Goal: Transaction & Acquisition: Purchase product/service

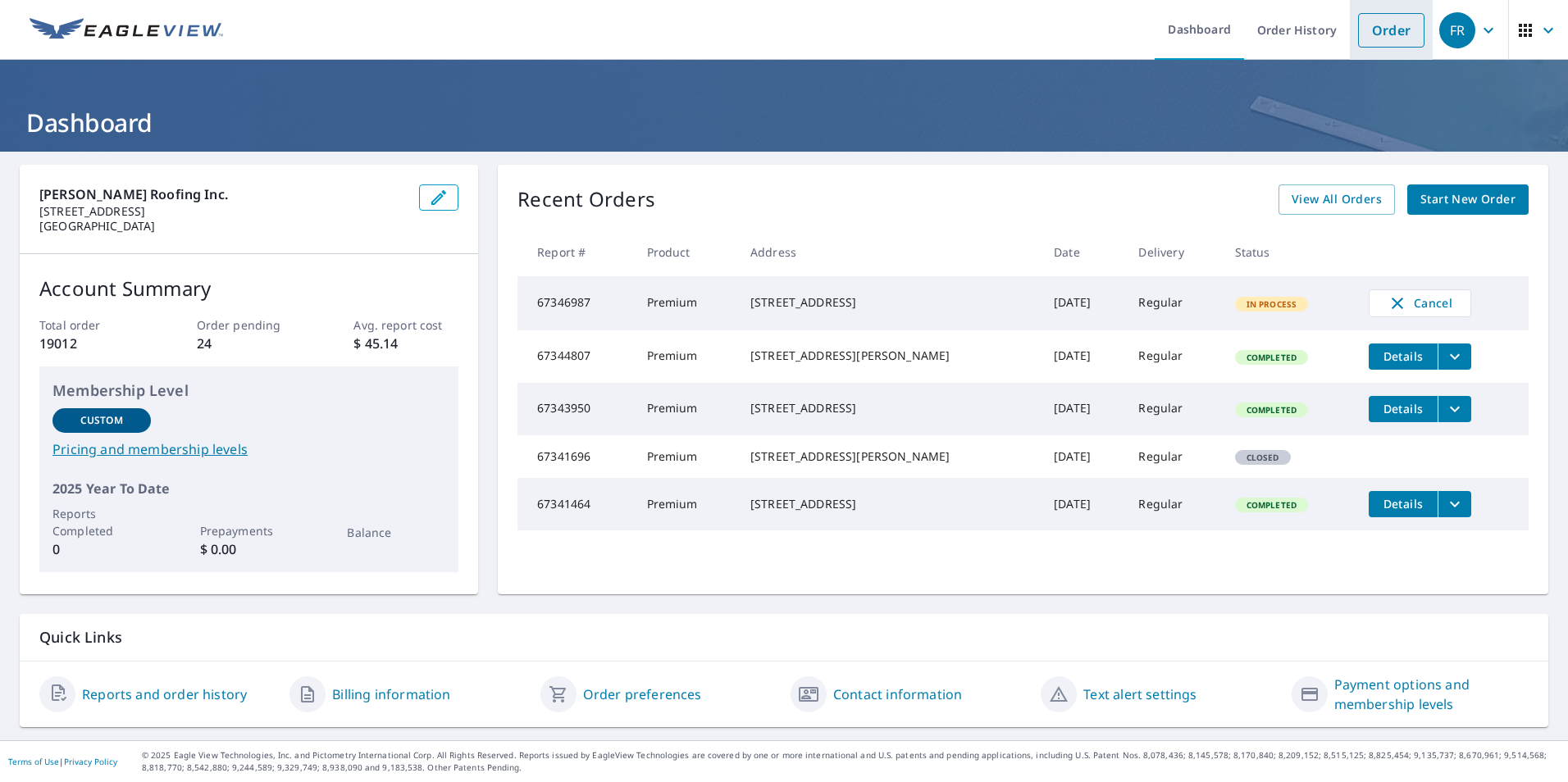
click at [1372, 29] on link "Order" at bounding box center [1390, 30] width 66 height 35
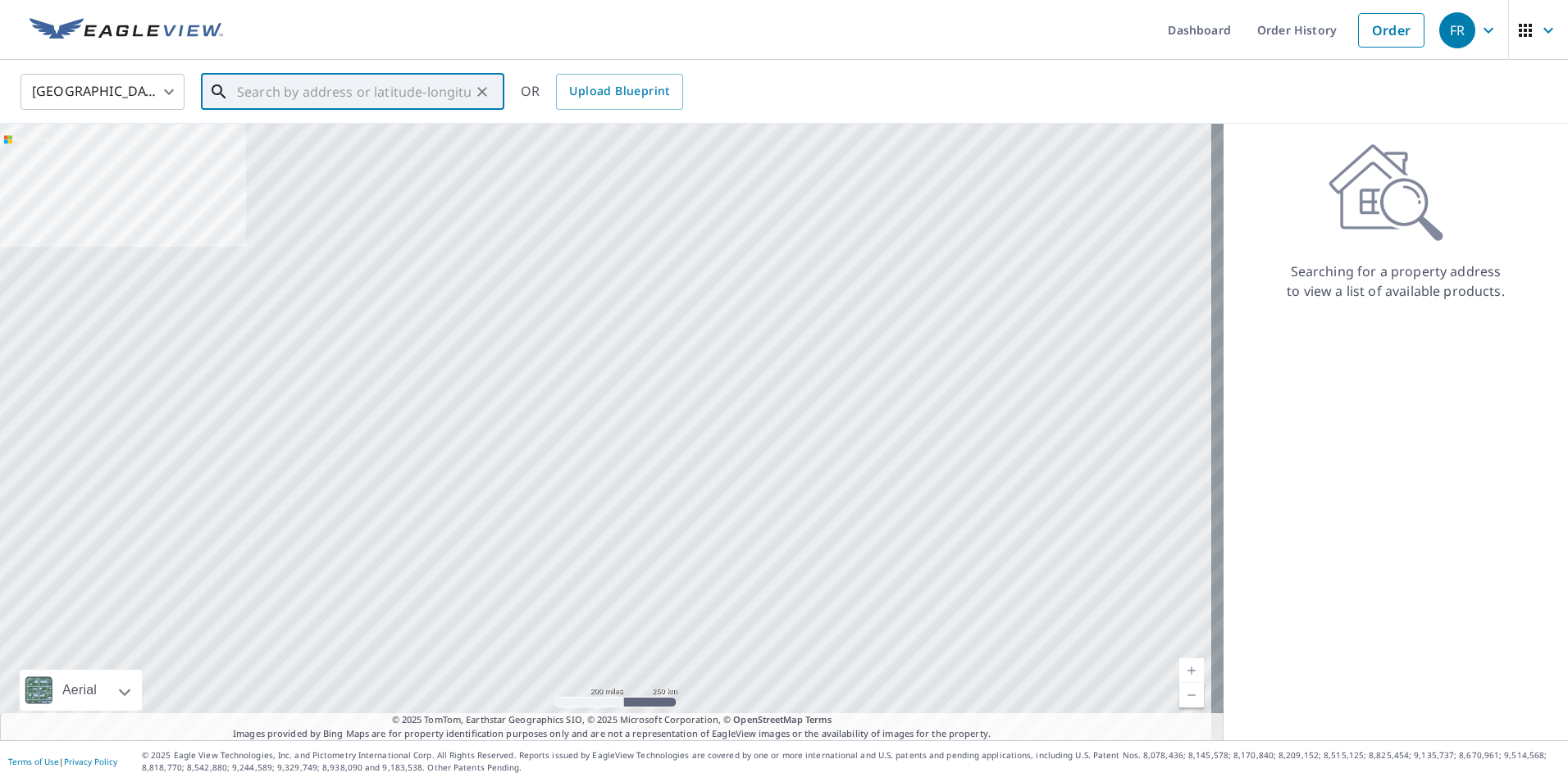
click at [300, 86] on input "text" at bounding box center [353, 92] width 234 height 46
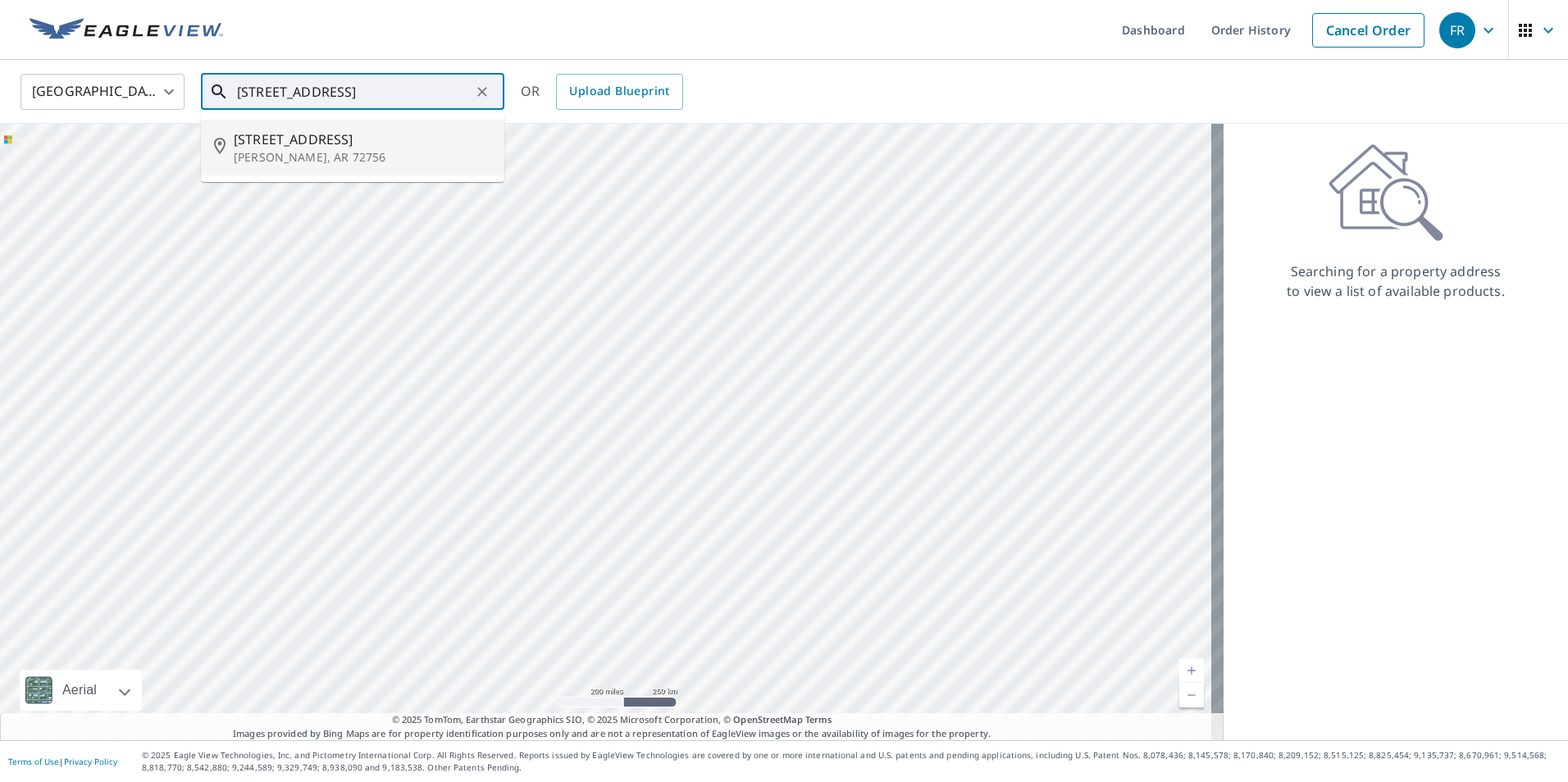
click at [283, 138] on span "805 Lakeview Dr" at bounding box center [362, 139] width 258 height 20
type input "805 Lakeview Dr Rogers, AR 72756"
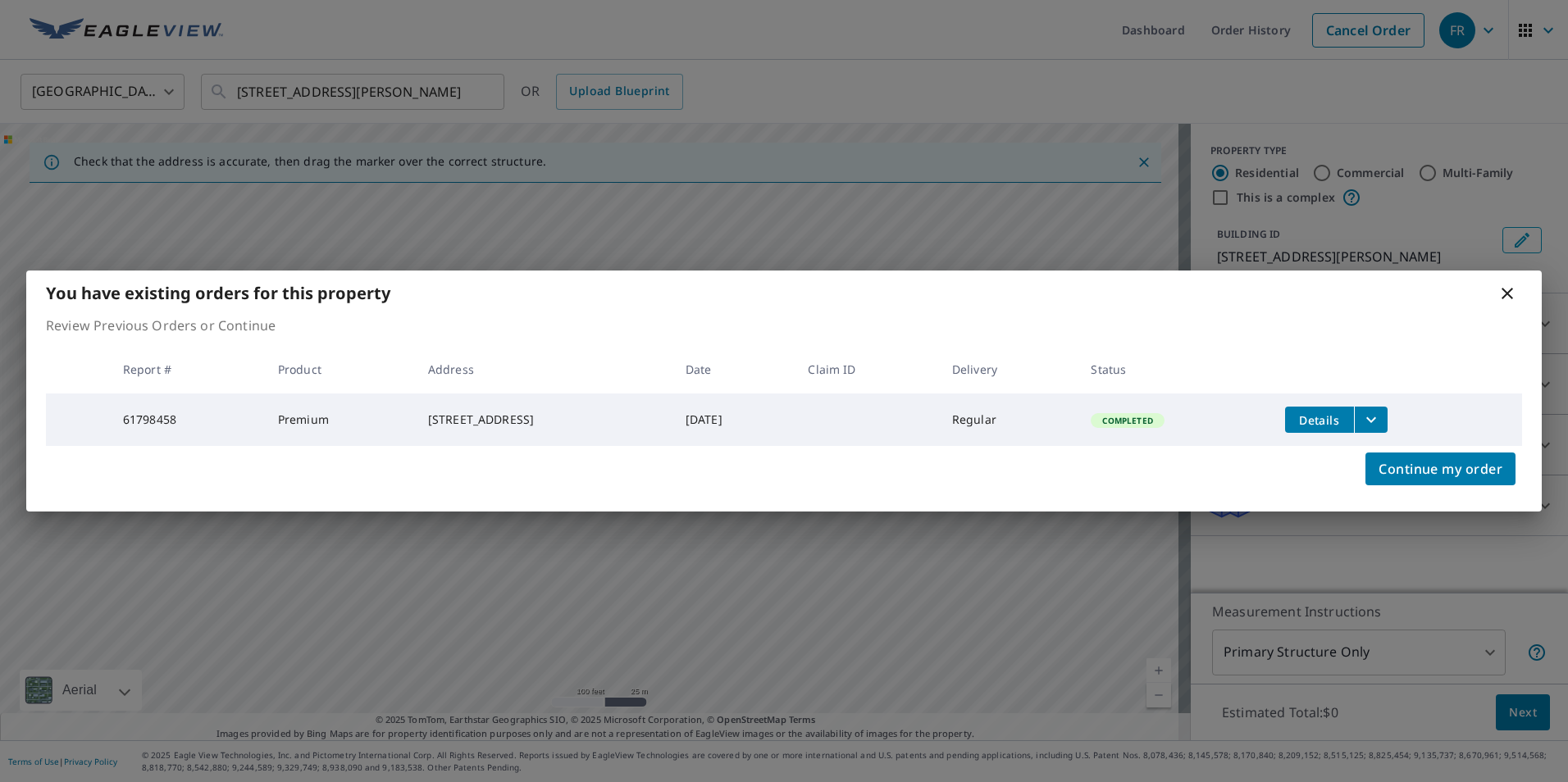
click at [1512, 298] on icon at bounding box center [1507, 293] width 20 height 20
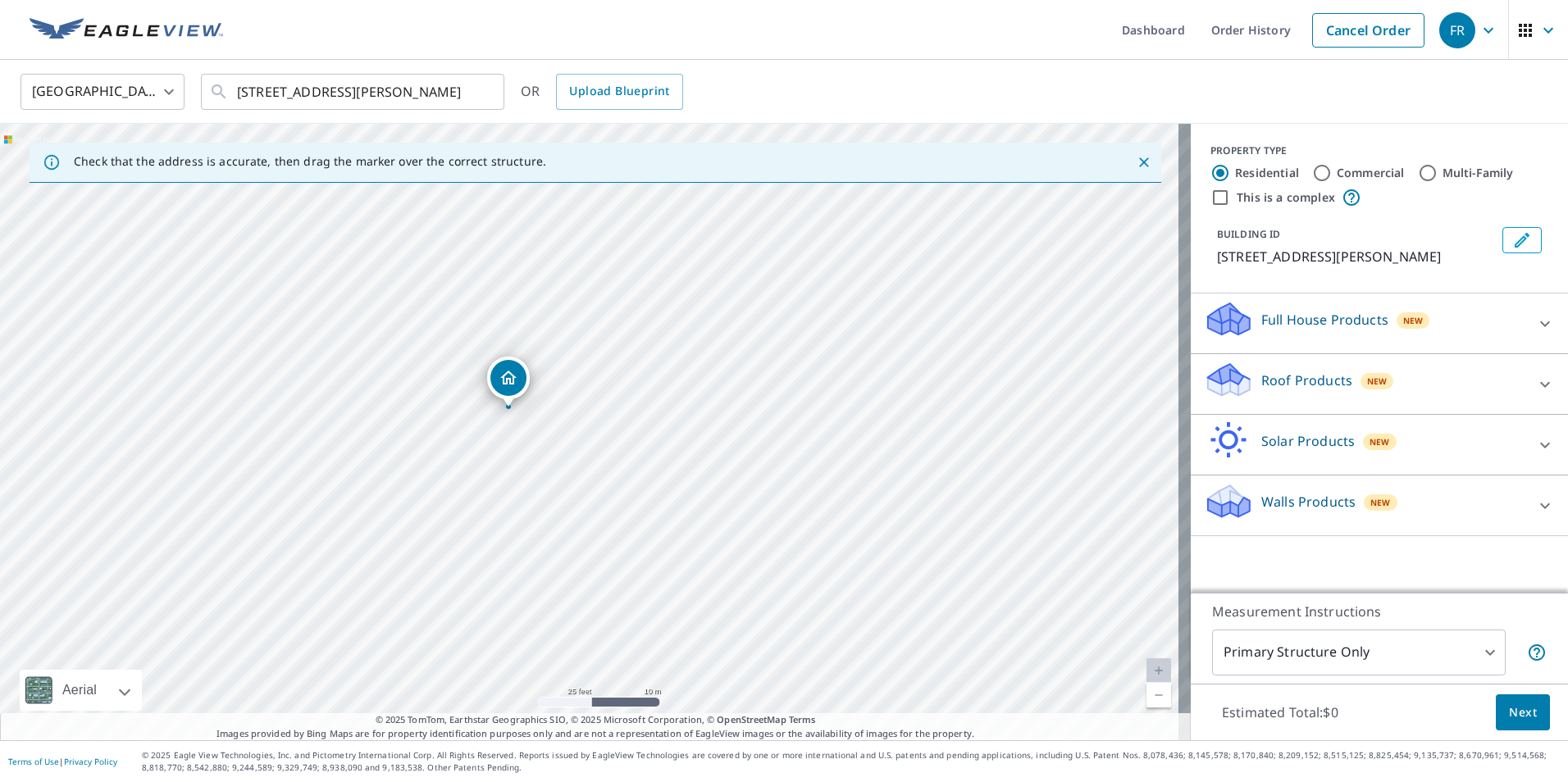
click at [1298, 392] on div "Roof Products New" at bounding box center [1365, 383] width 322 height 46
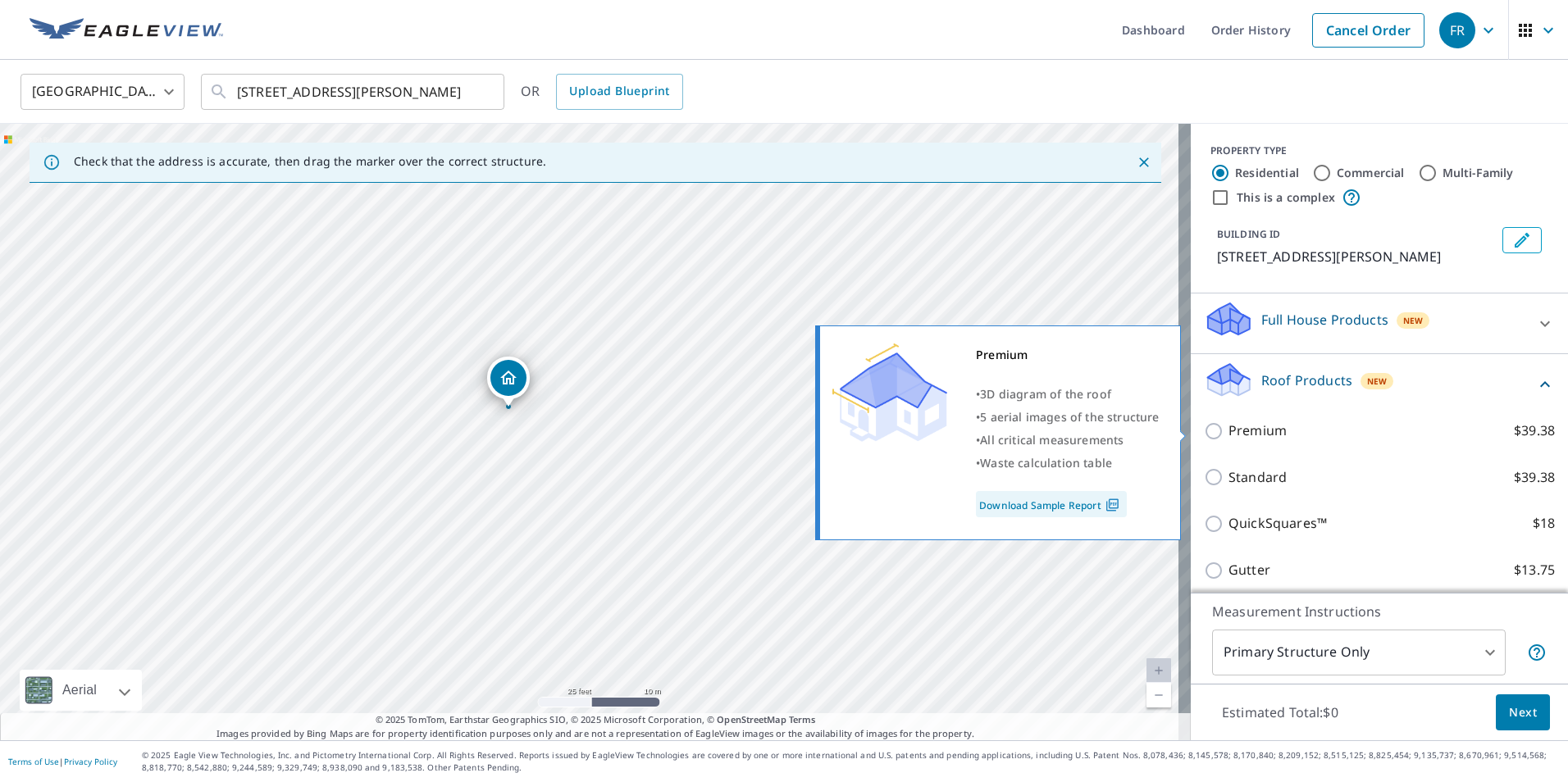
click at [1267, 434] on p "Premium" at bounding box center [1257, 430] width 58 height 21
click at [1228, 434] on input "Premium $39.38" at bounding box center [1215, 431] width 25 height 20
checkbox input "true"
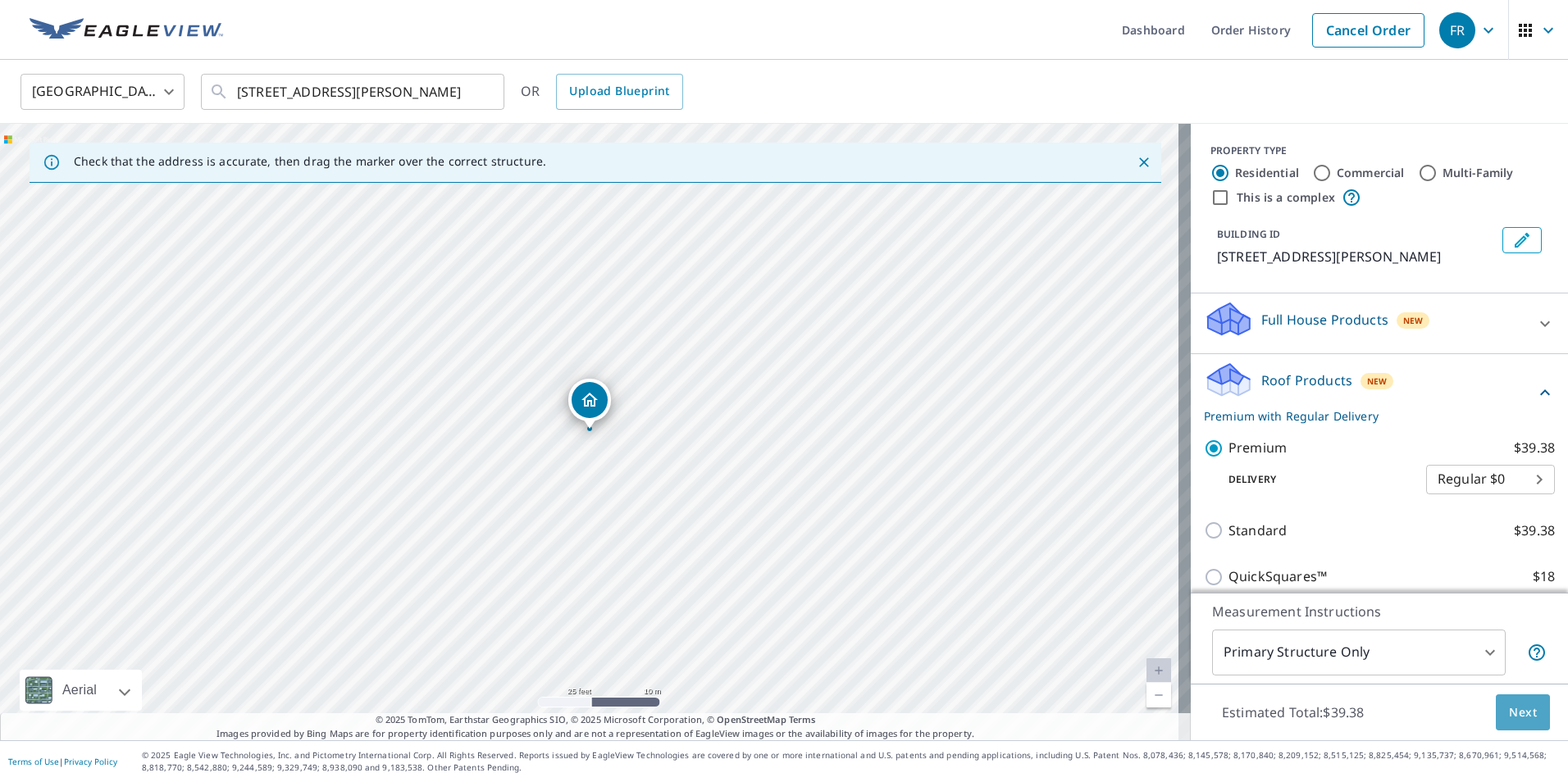
click at [1514, 723] on button "Next" at bounding box center [1523, 712] width 54 height 37
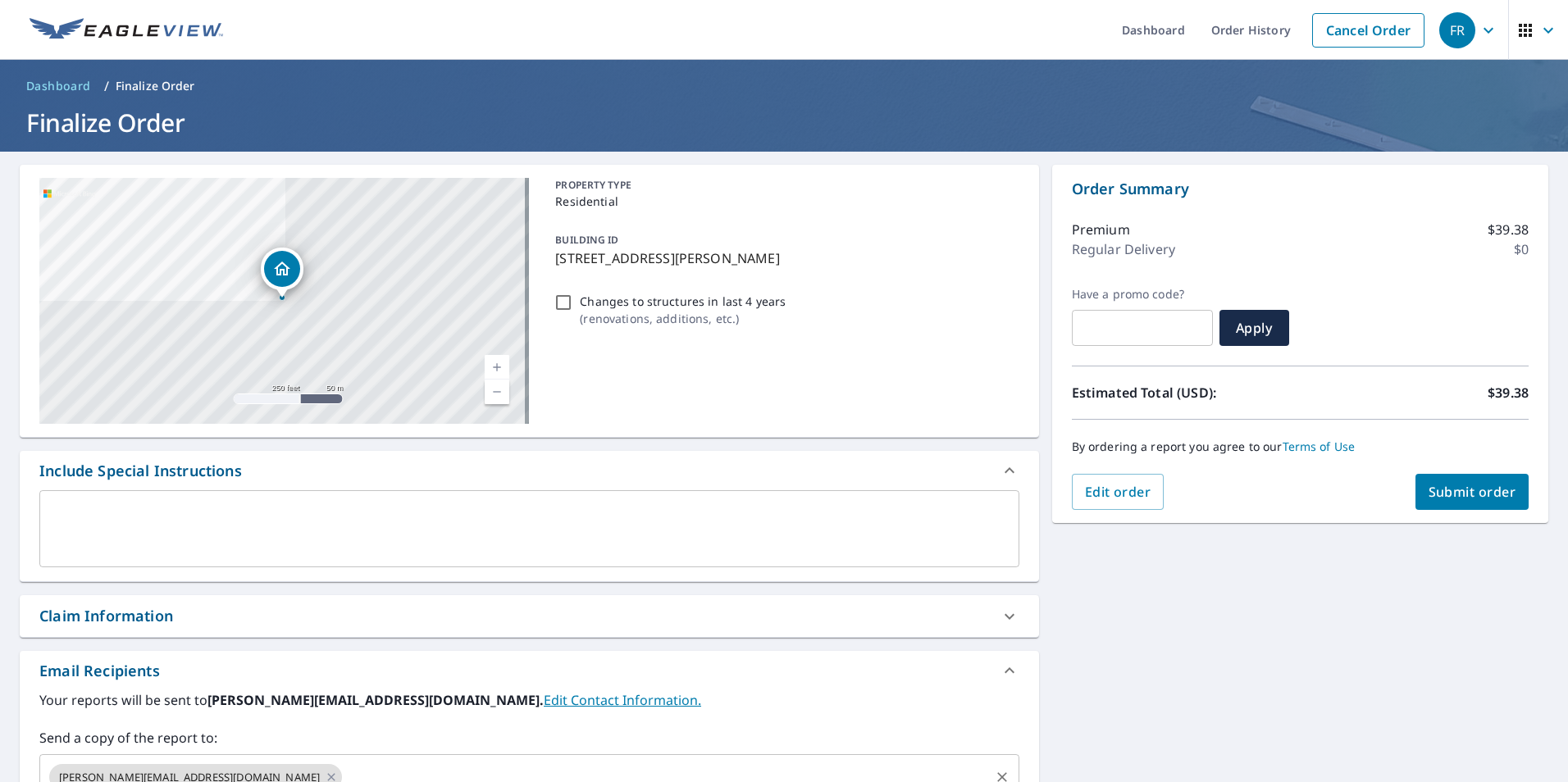
click at [422, 769] on input "text" at bounding box center [666, 777] width 643 height 32
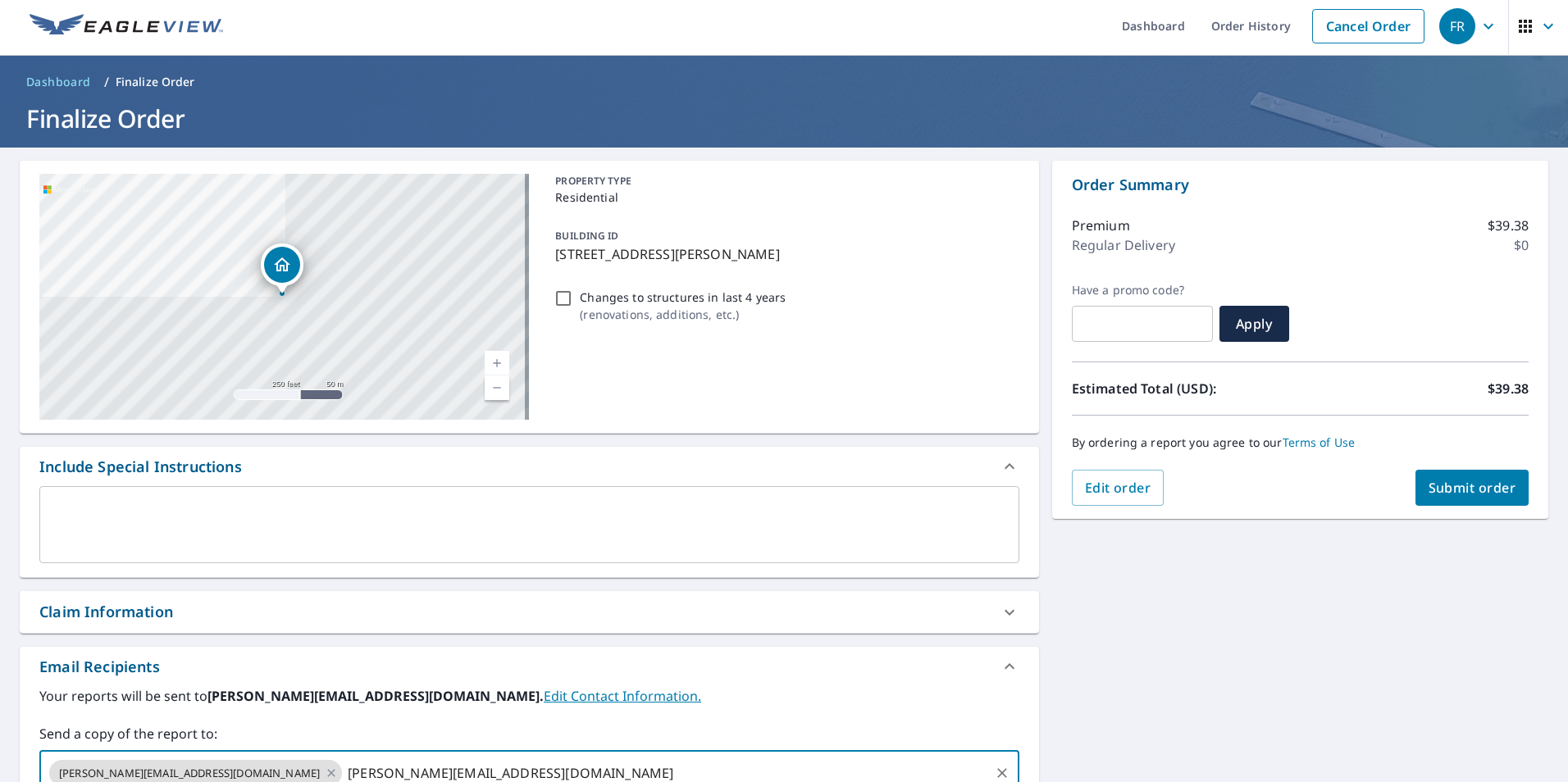
type input "cole@roofwithfoster.com"
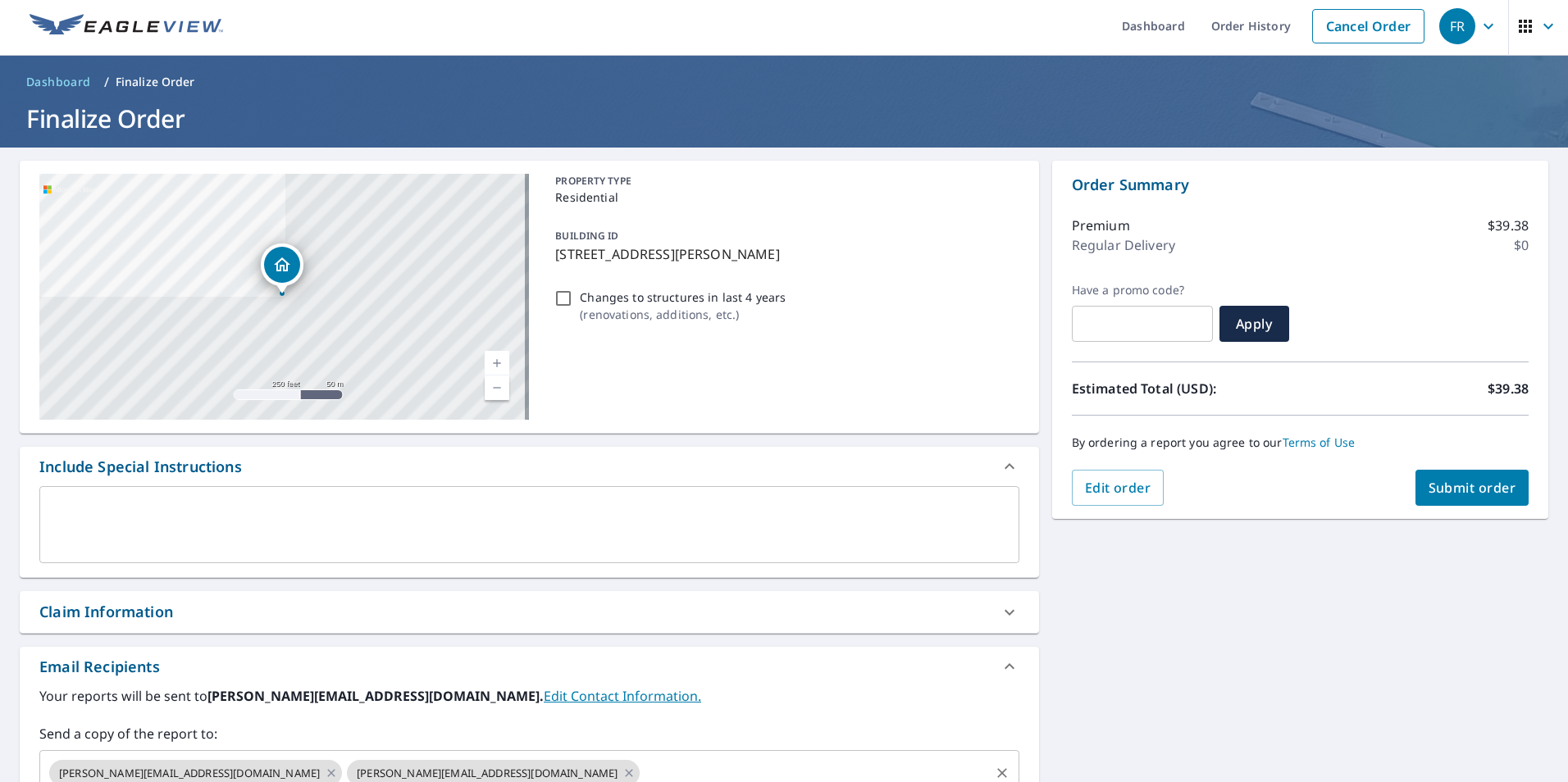
scroll to position [231, 0]
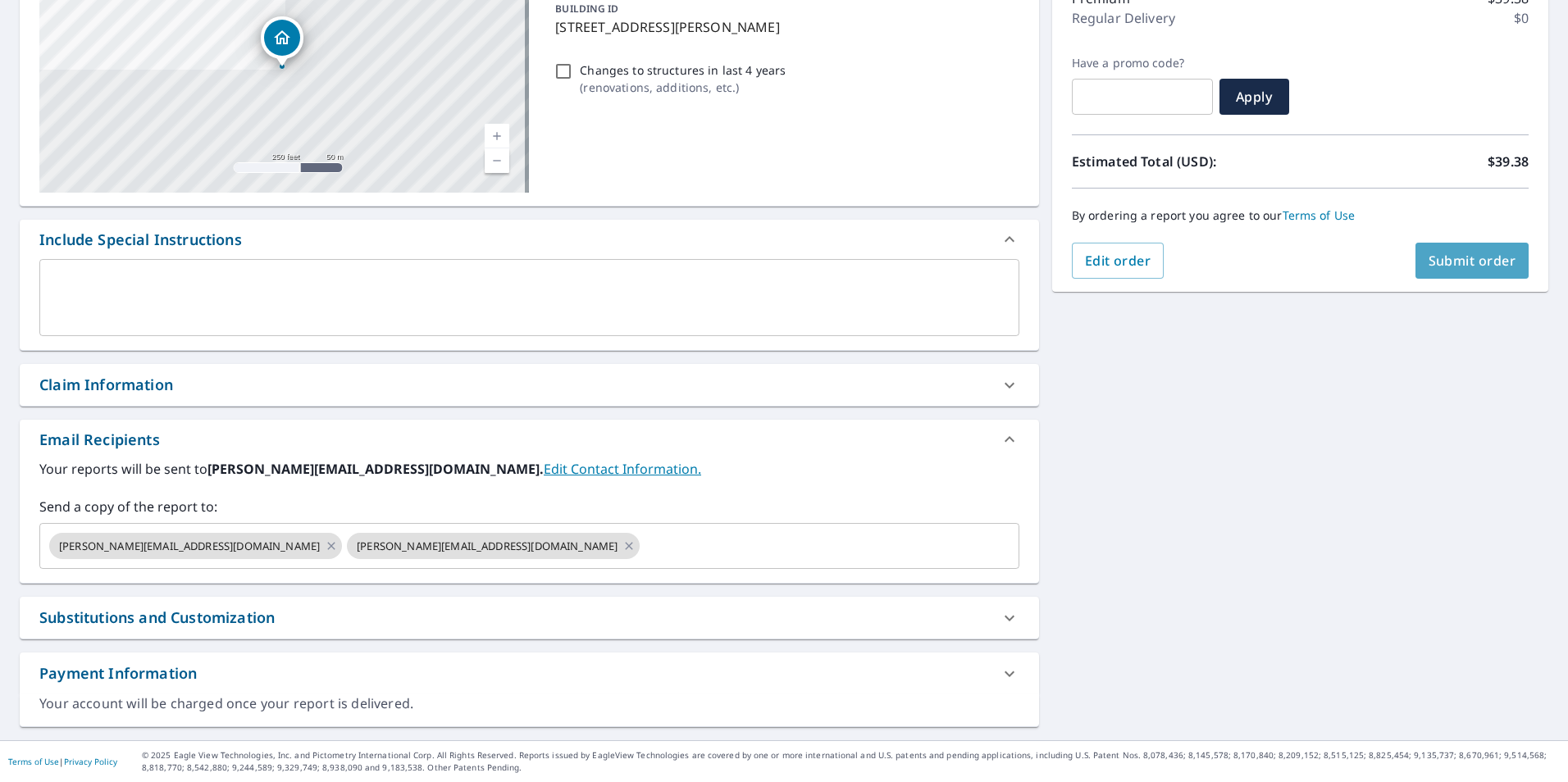
click at [1468, 273] on button "Submit order" at bounding box center [1471, 261] width 114 height 37
checkbox input "true"
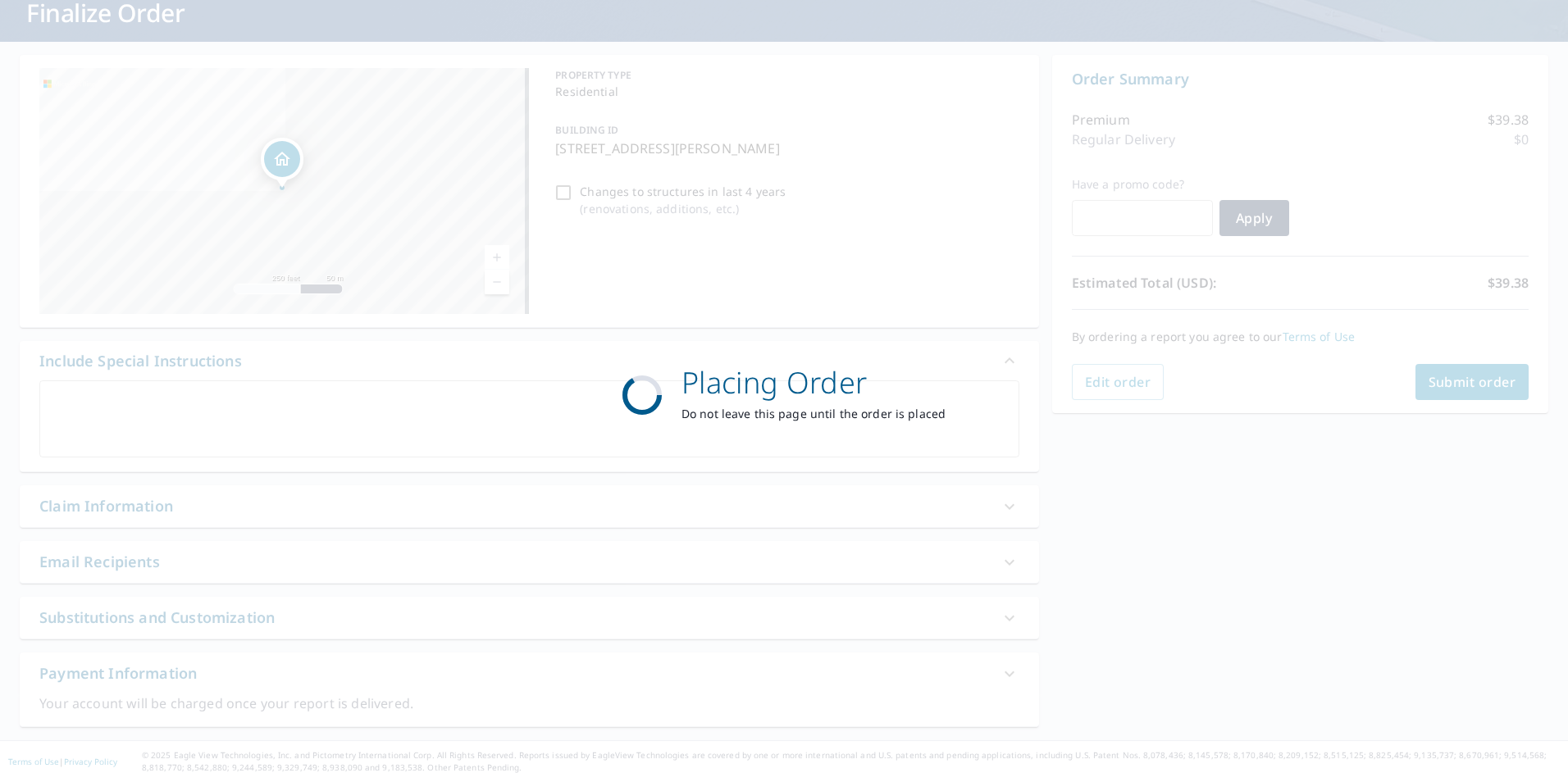
scroll to position [110, 0]
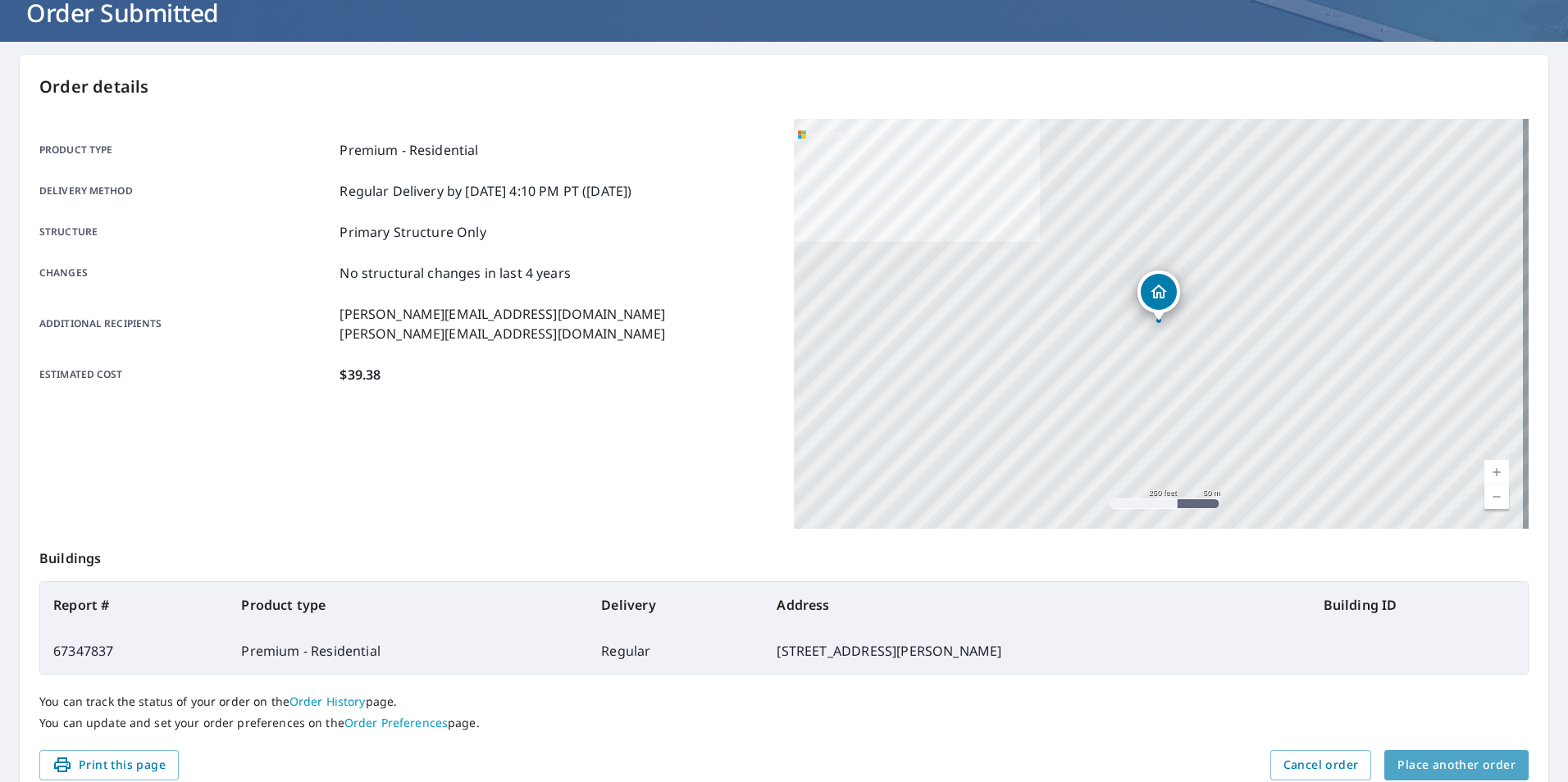
click at [1477, 771] on span "Place another order" at bounding box center [1456, 765] width 118 height 21
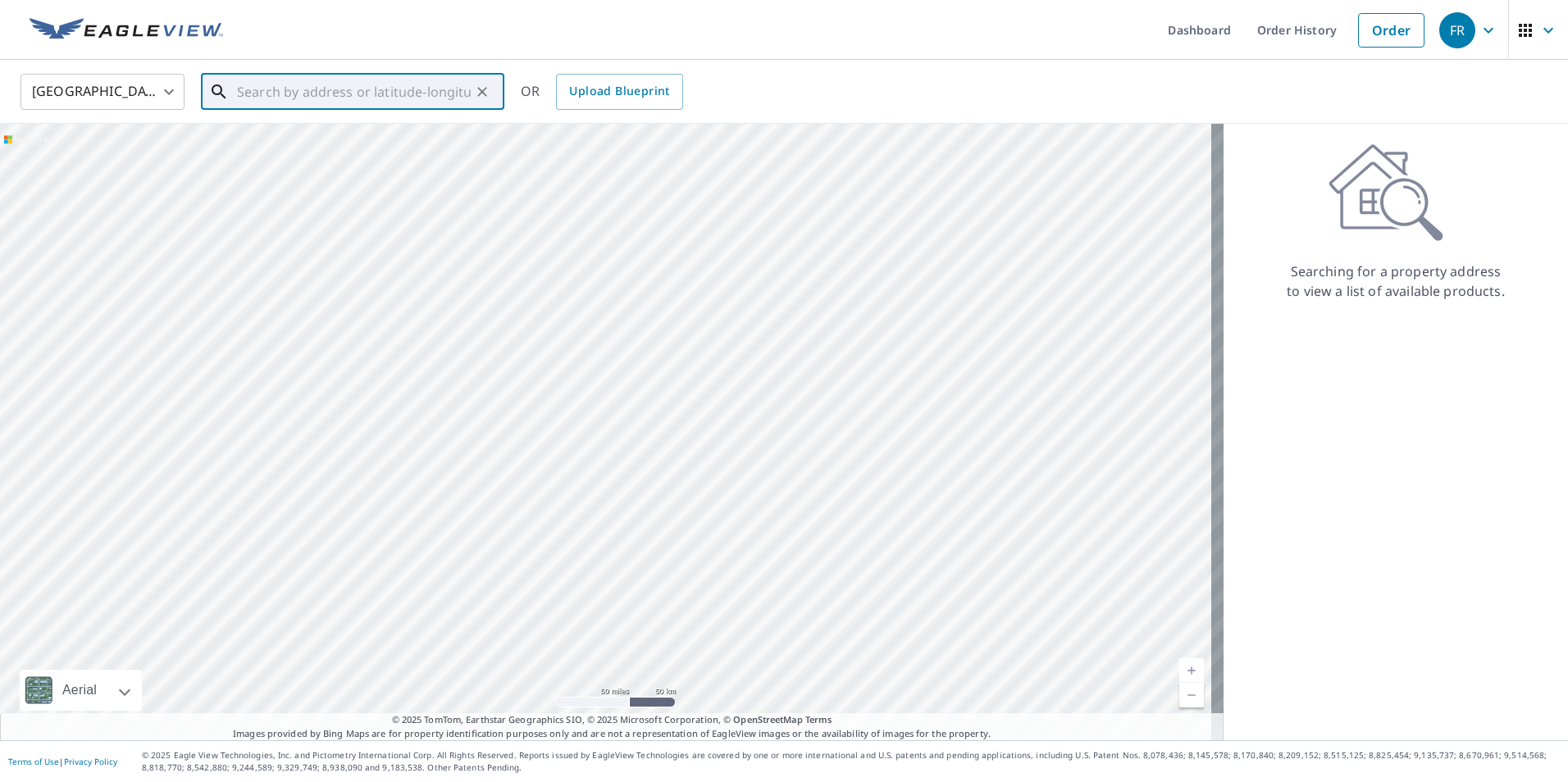
click at [373, 89] on input "text" at bounding box center [353, 92] width 234 height 46
click at [340, 158] on p "Fayetteville, AR 72703" at bounding box center [362, 165] width 258 height 33
type input "2505 Riverwater Ln Fayetteville, AR 72703"
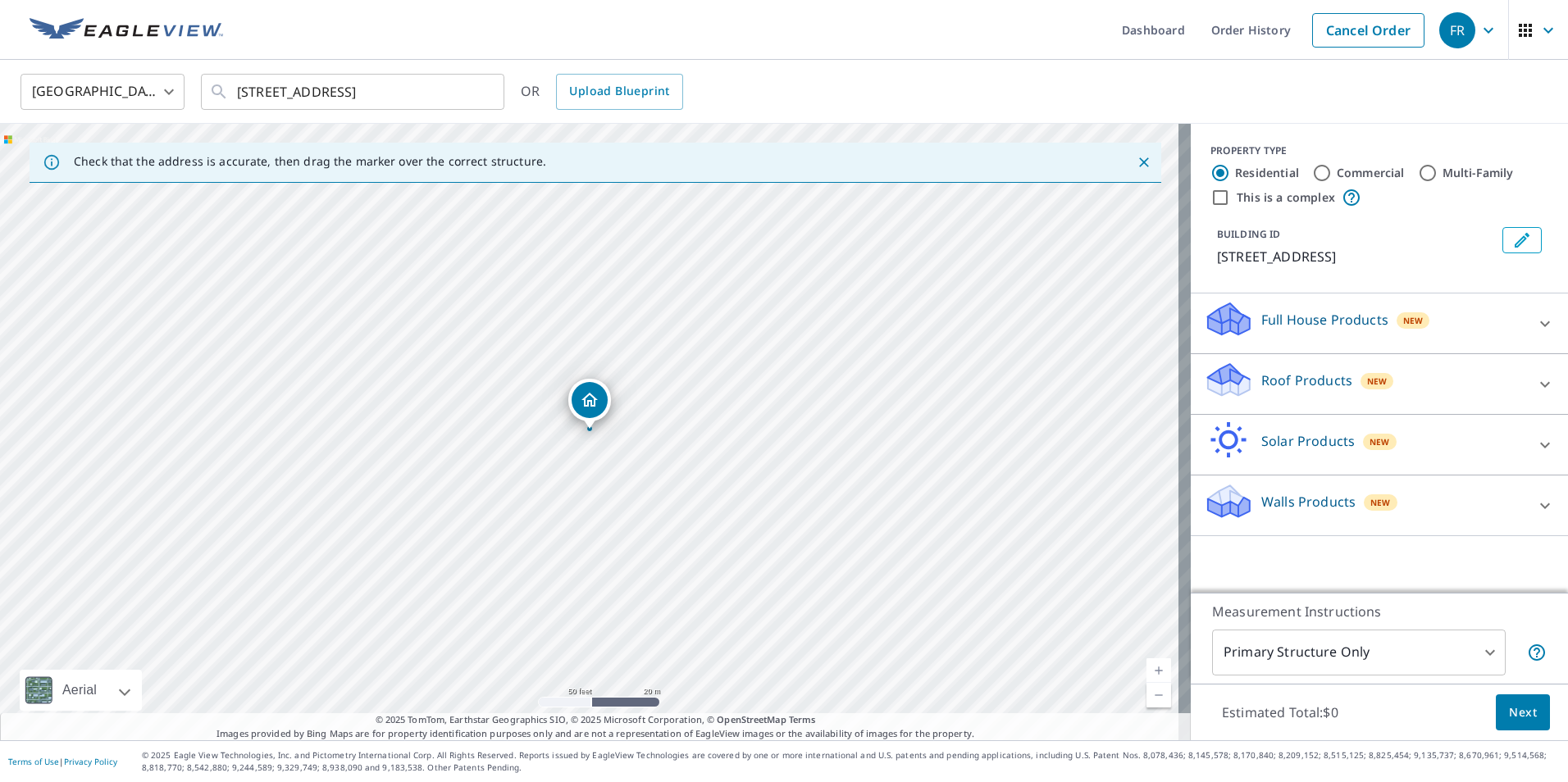
click at [1280, 383] on p "Roof Products" at bounding box center [1306, 380] width 91 height 20
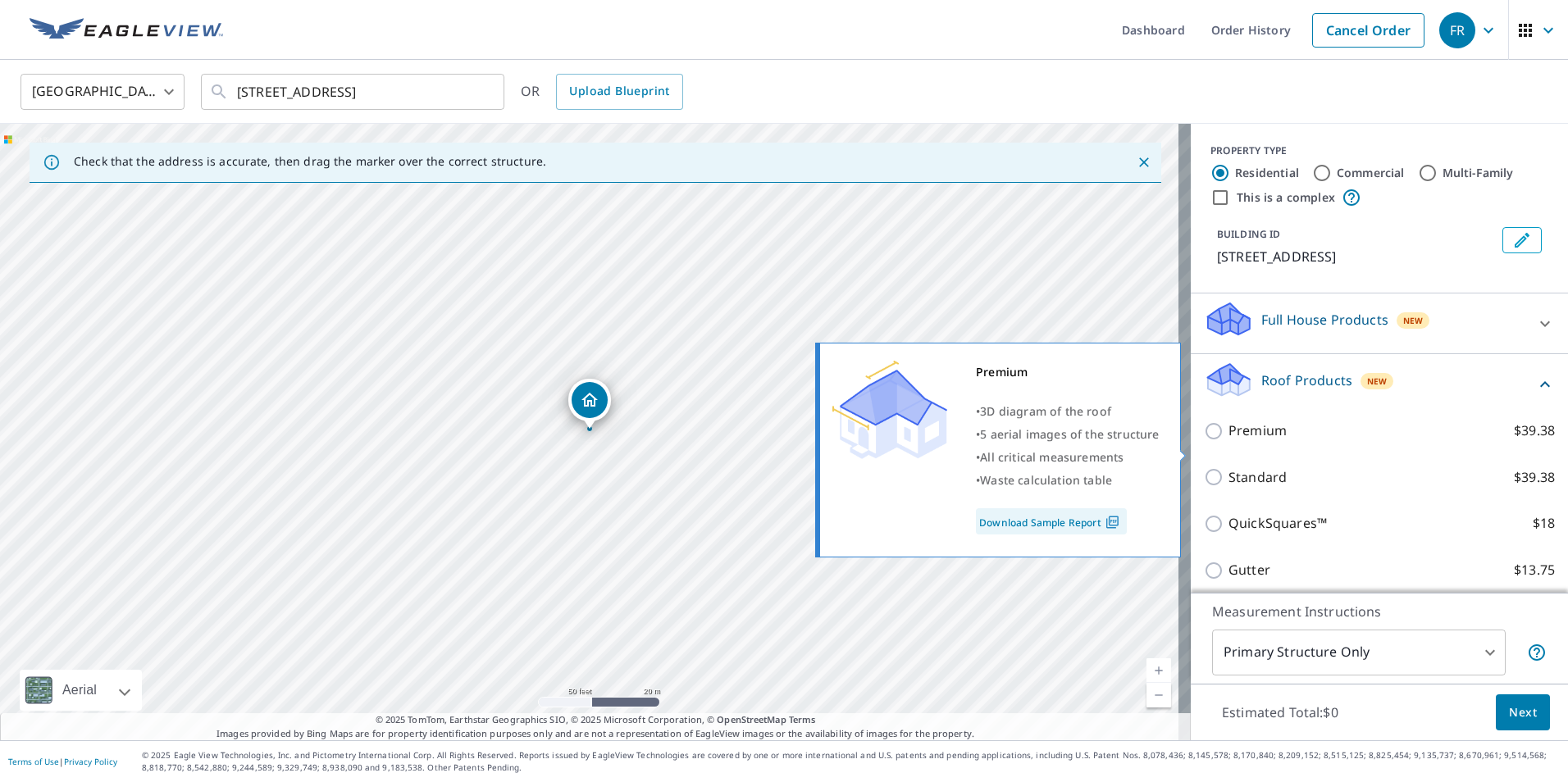
click at [1249, 441] on p "Premium" at bounding box center [1257, 430] width 58 height 21
click at [1228, 441] on input "Premium $39.38" at bounding box center [1215, 431] width 25 height 20
checkbox input "true"
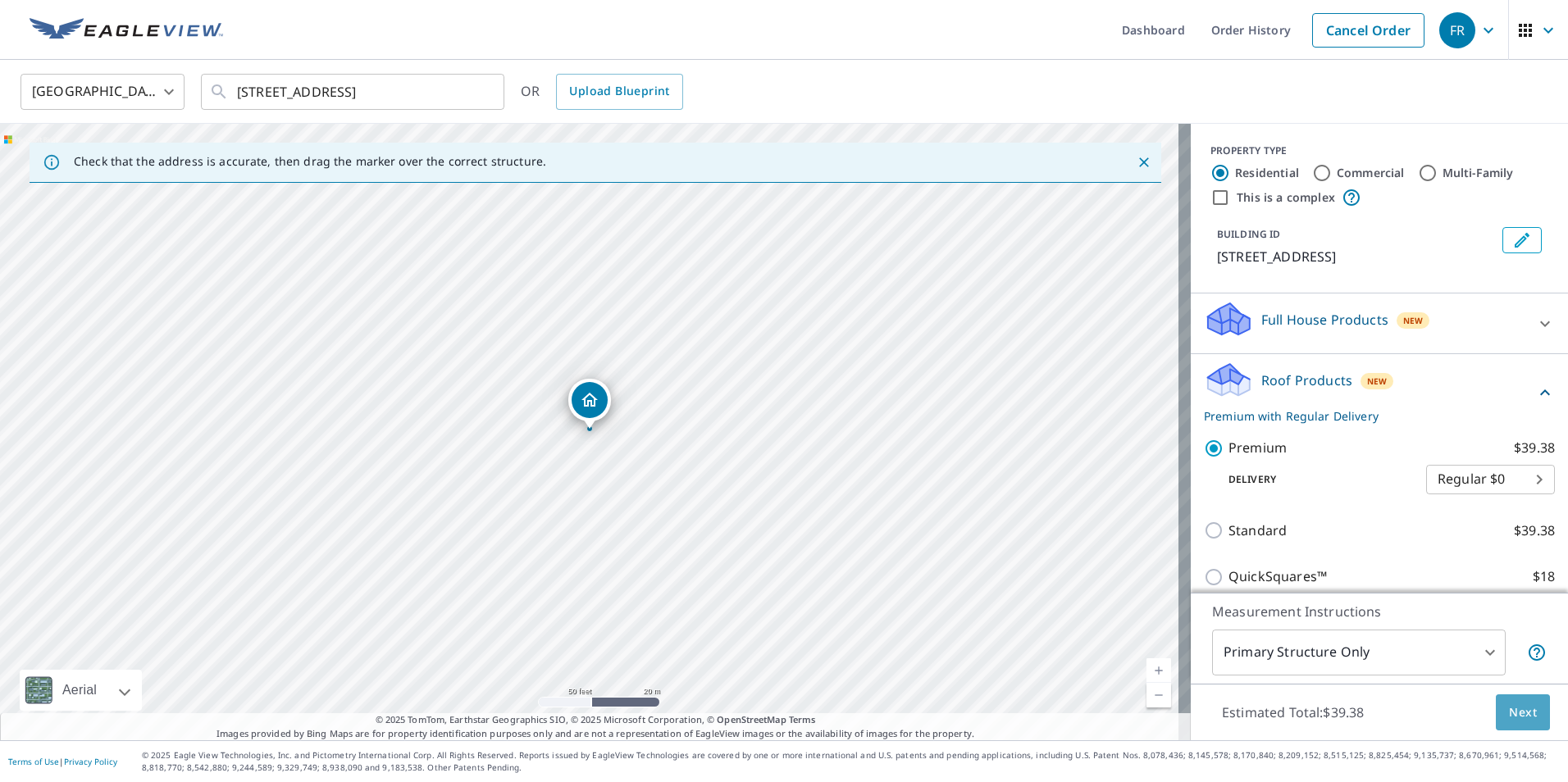
click at [1514, 723] on button "Next" at bounding box center [1523, 712] width 54 height 37
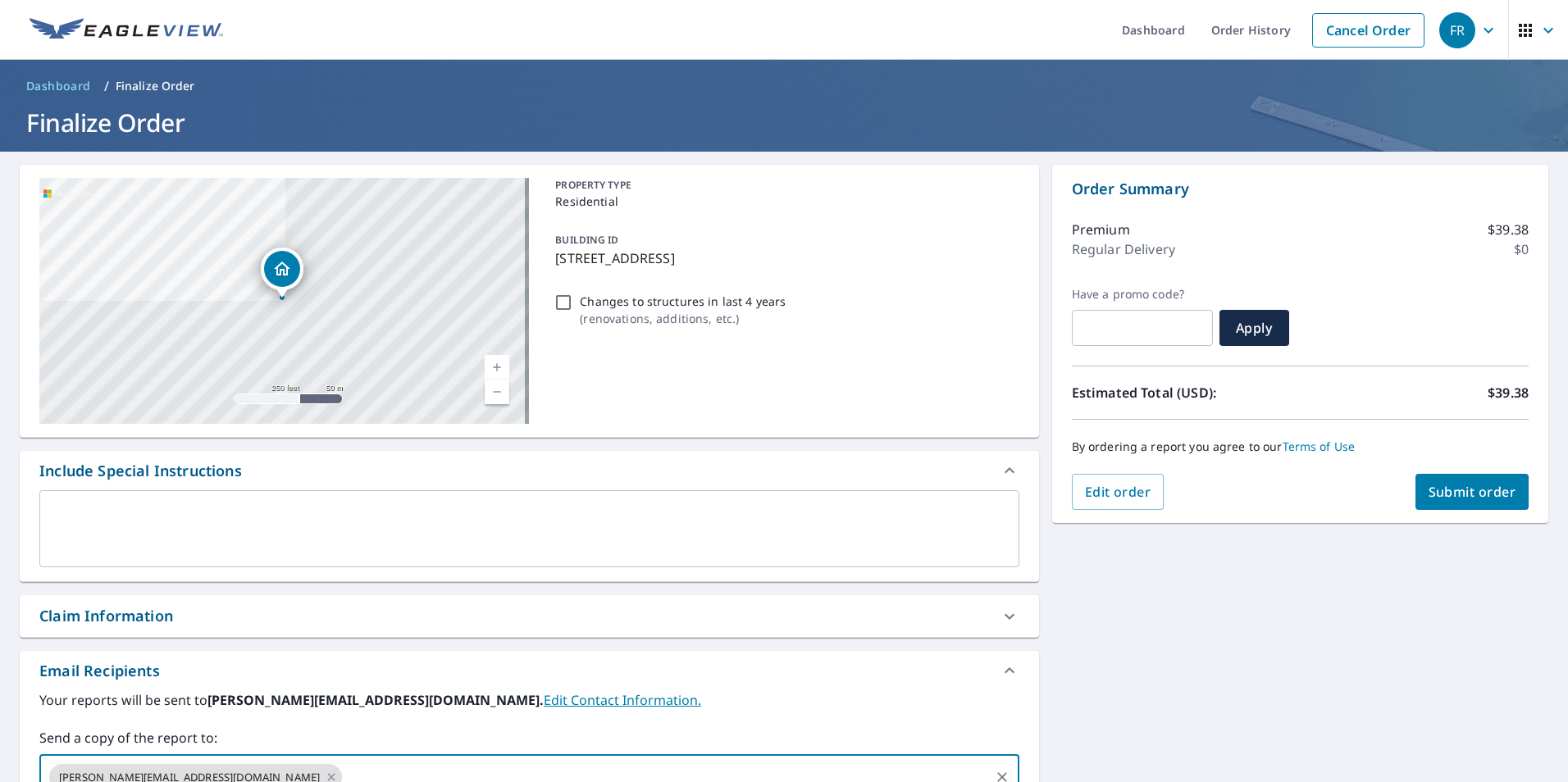
click at [544, 769] on input "text" at bounding box center [666, 777] width 643 height 32
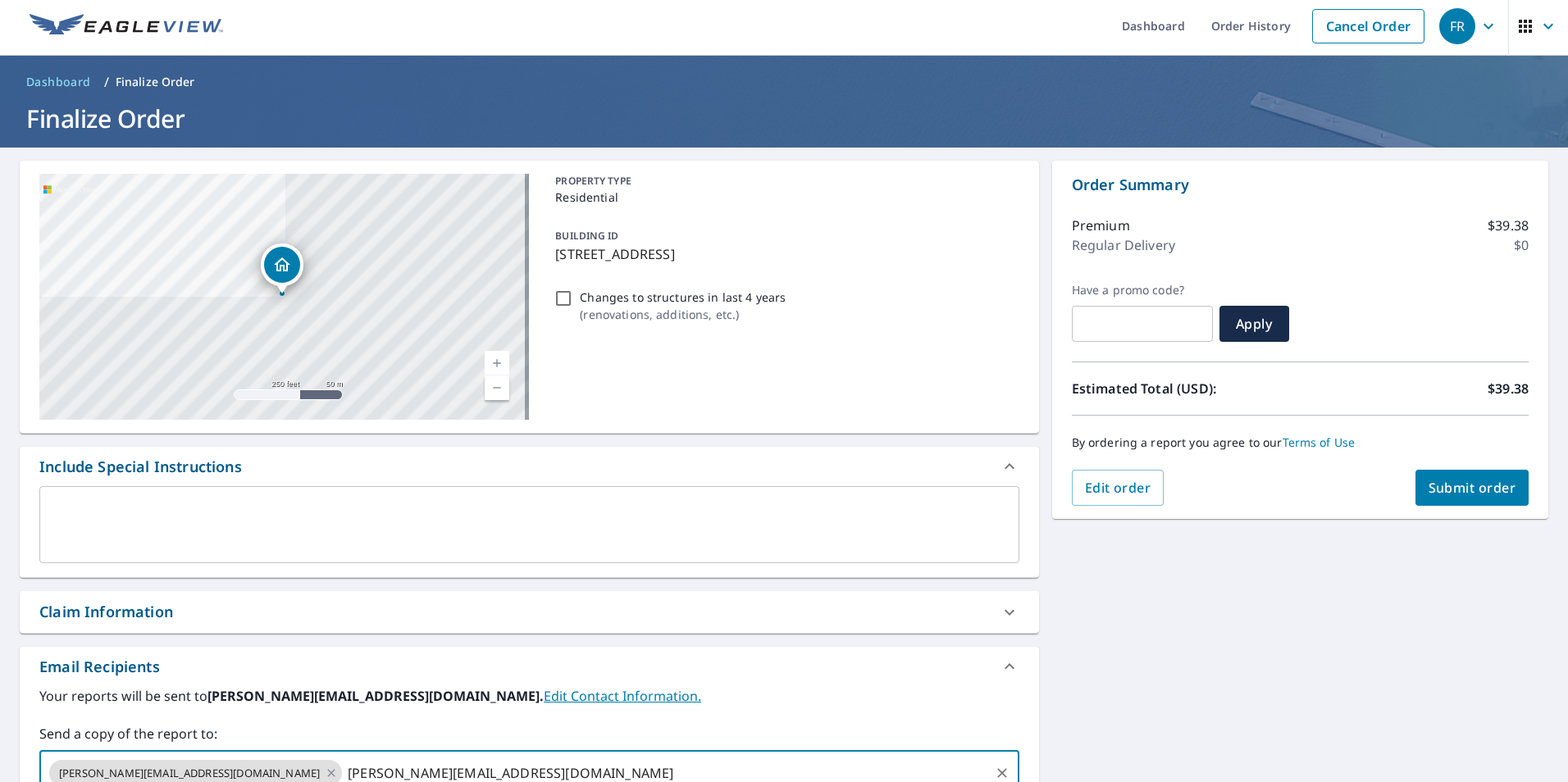
type input "cole@roofwithfoster.com"
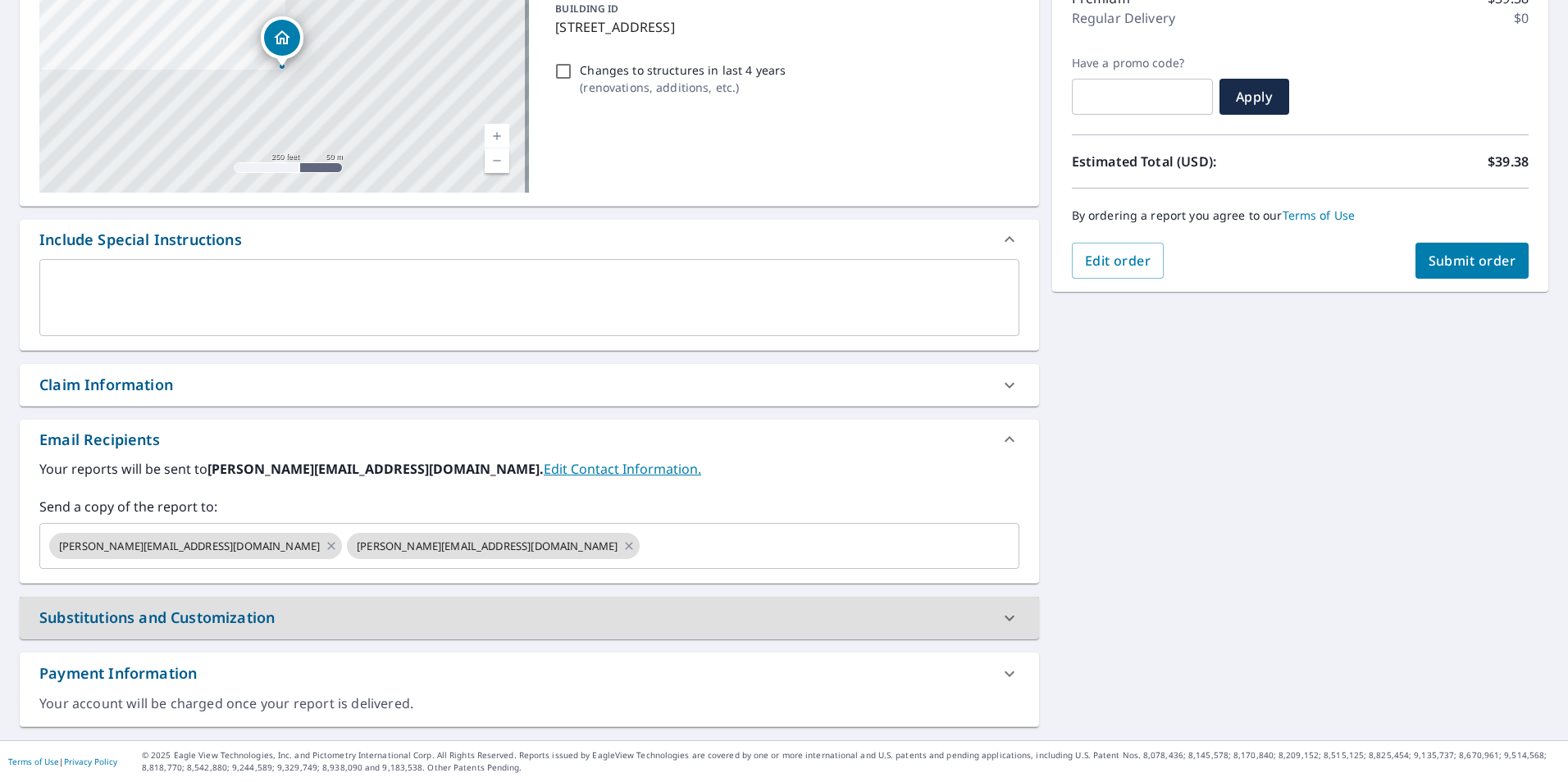
click at [1502, 254] on span "Submit order" at bounding box center [1472, 261] width 88 height 18
checkbox input "true"
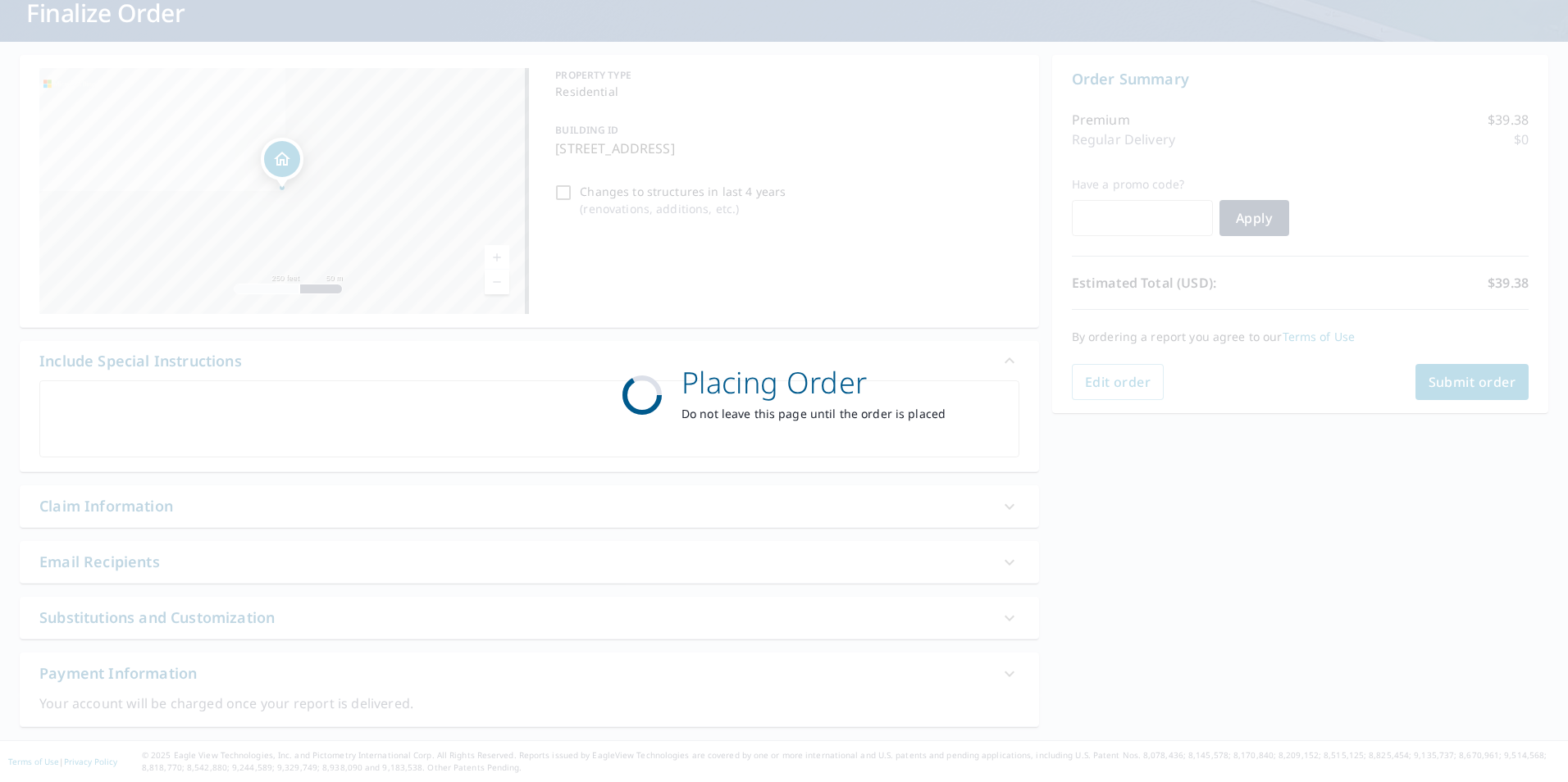
scroll to position [110, 0]
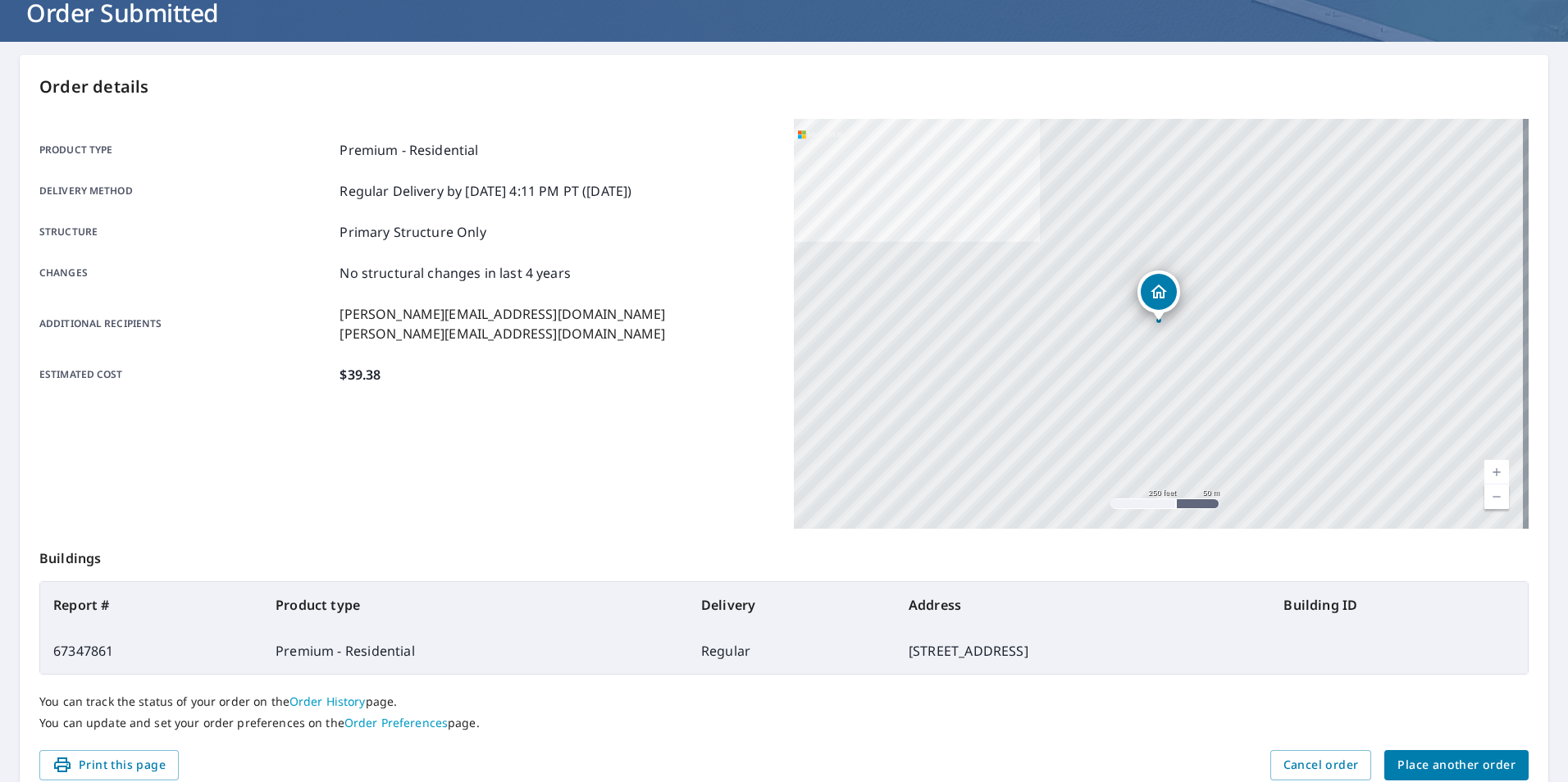
click at [1431, 766] on span "Place another order" at bounding box center [1456, 765] width 118 height 21
